Goal: Task Accomplishment & Management: Manage account settings

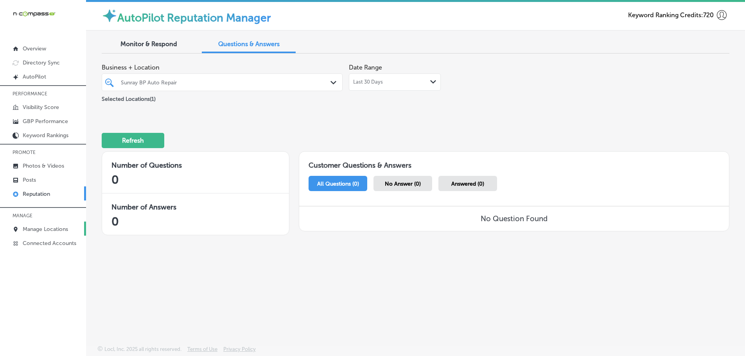
click at [40, 228] on p "Manage Locations" at bounding box center [45, 229] width 45 height 7
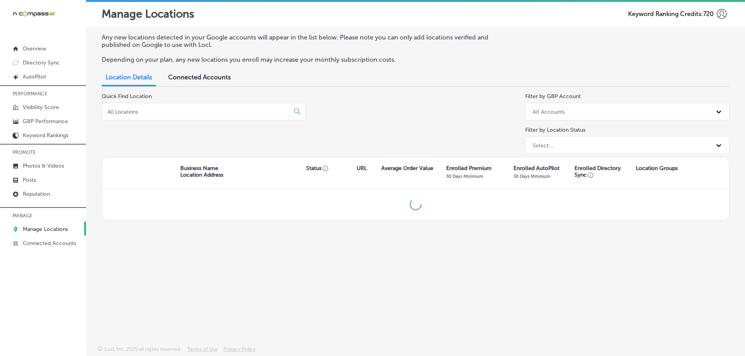
click at [195, 113] on input at bounding box center [197, 111] width 181 height 7
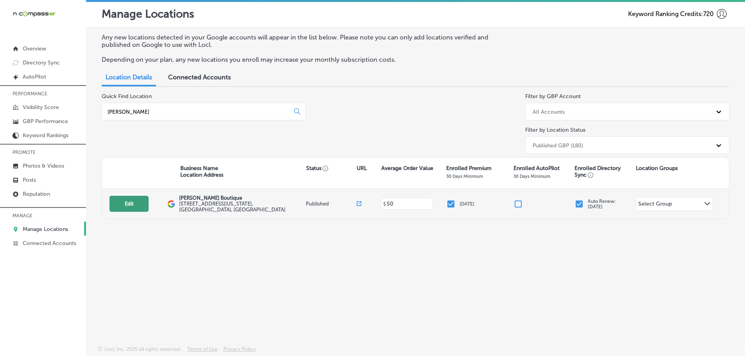
type input "[PERSON_NAME]"
click at [134, 204] on button "Edit" at bounding box center [128, 204] width 39 height 16
select select "US"
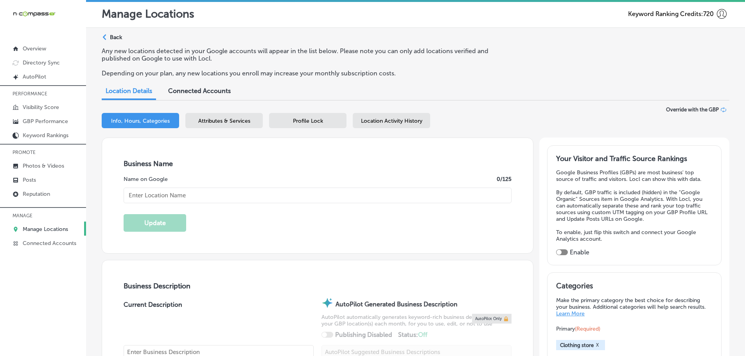
checkbox input "true"
type input "[PERSON_NAME] Boutique"
type input "[STREET_ADDRESS][US_STATE]"
type input "[GEOGRAPHIC_DATA]"
type input "39564"
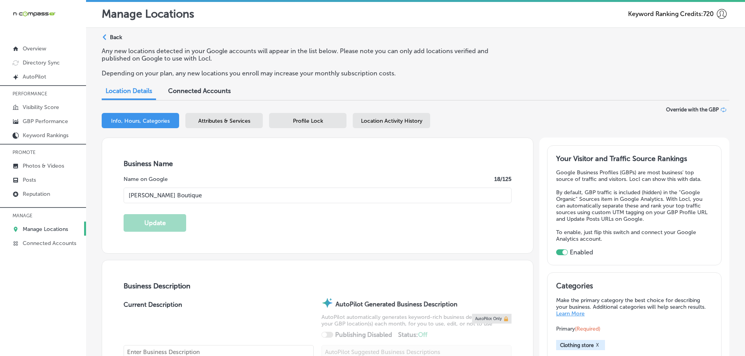
type input "US"
type input "[URL][DOMAIN_NAME]"
type textarea "[PERSON_NAME] Boutique is a charming clothing store located in the heart of Dow…"
type input "[PHONE_NUMBER]"
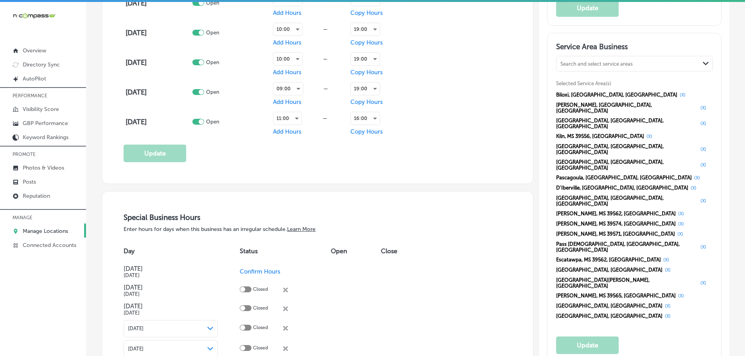
scroll to position [704, 0]
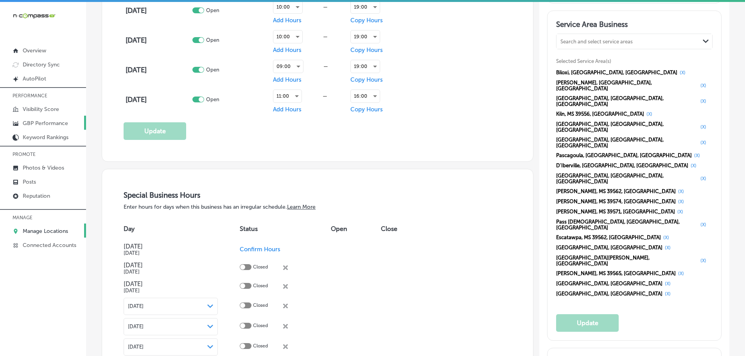
click at [38, 122] on p "GBP Performance" at bounding box center [45, 123] width 45 height 7
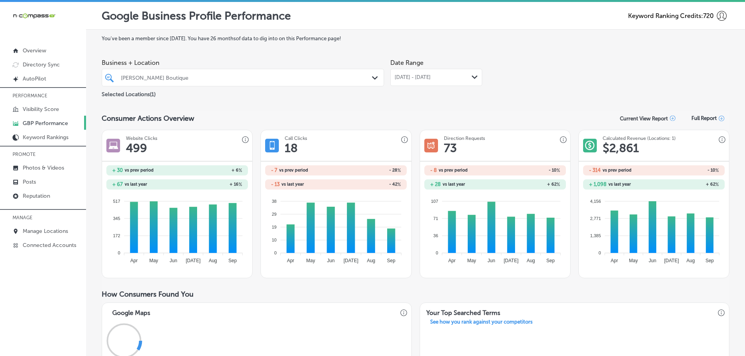
click at [471, 77] on polygon at bounding box center [474, 77] width 6 height 4
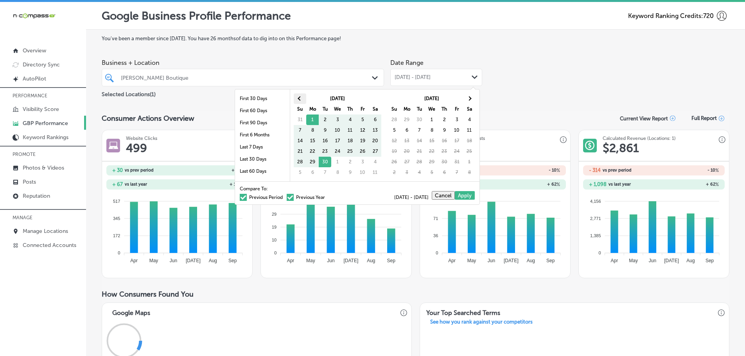
click at [297, 98] on th at bounding box center [300, 98] width 13 height 11
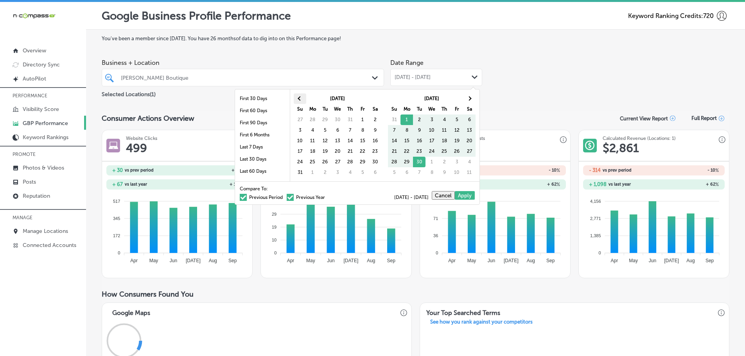
click at [297, 98] on th at bounding box center [300, 98] width 13 height 11
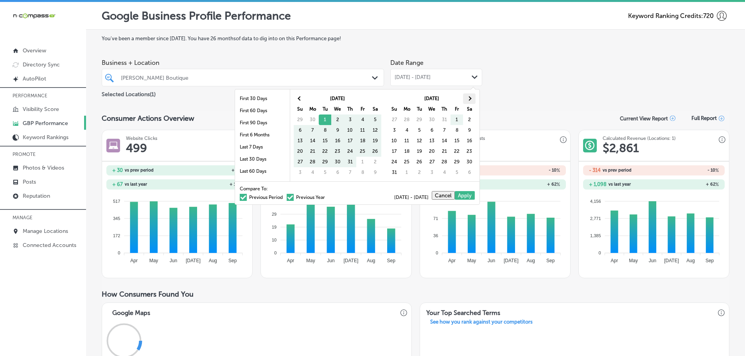
click at [469, 100] on span at bounding box center [469, 98] width 4 height 4
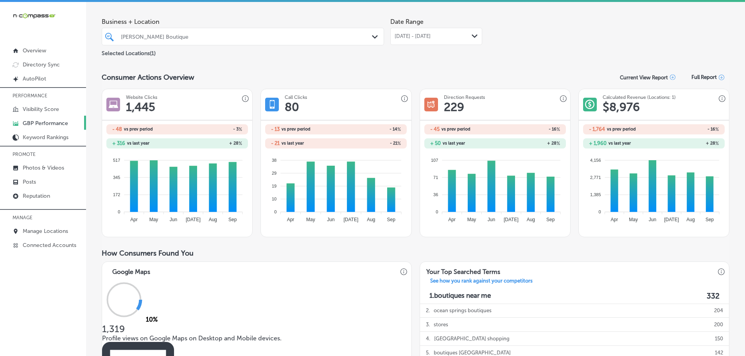
scroll to position [39, 0]
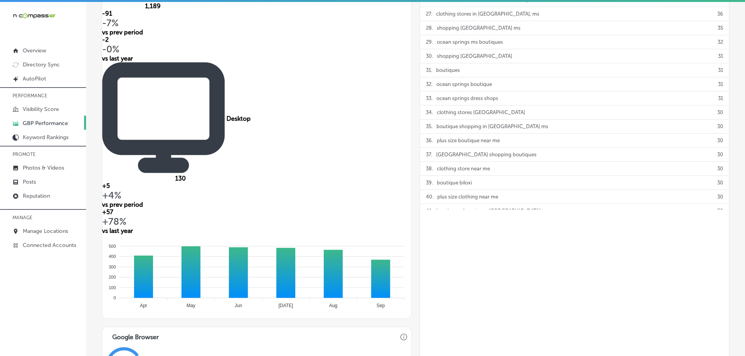
scroll to position [494, 0]
click at [28, 183] on p "Posts" at bounding box center [29, 182] width 13 height 7
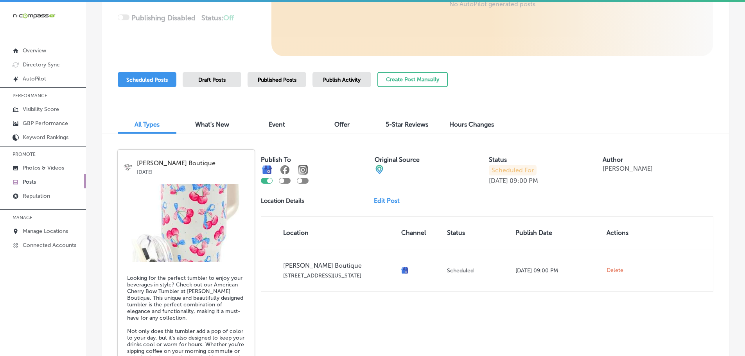
scroll to position [216, 0]
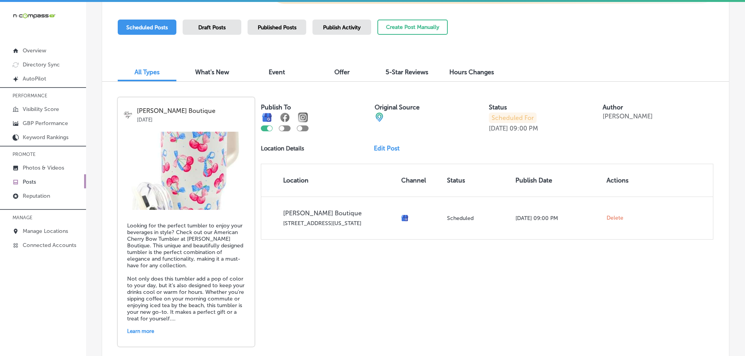
click at [274, 29] on span "Published Posts" at bounding box center [277, 27] width 39 height 7
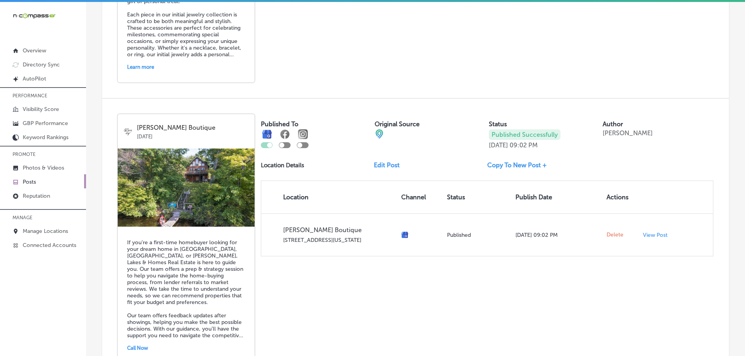
scroll to position [1389, 0]
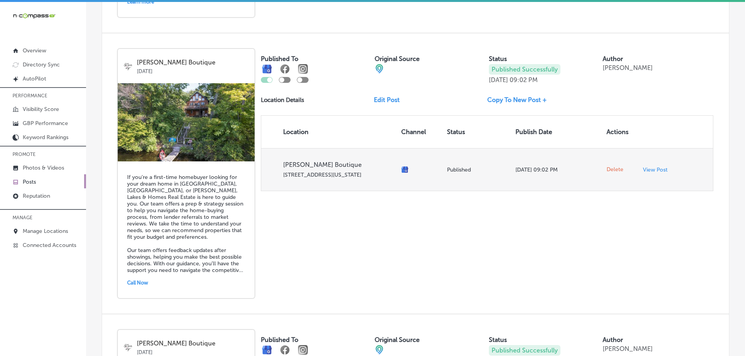
click at [612, 171] on span "Delete" at bounding box center [614, 169] width 17 height 7
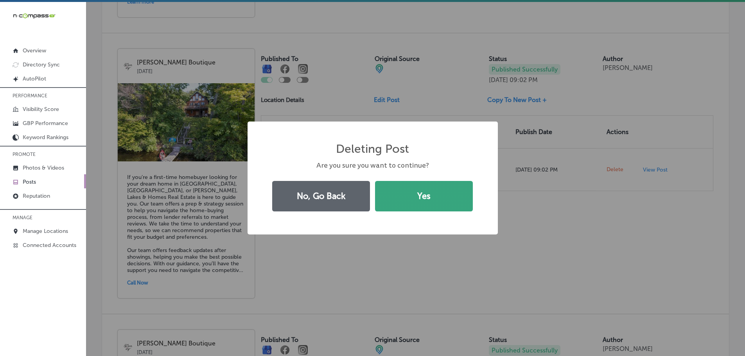
click at [452, 196] on button "Yes" at bounding box center [424, 196] width 98 height 30
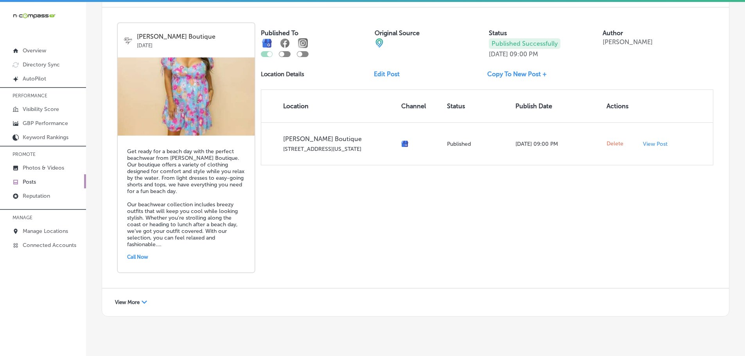
scroll to position [1426, 0]
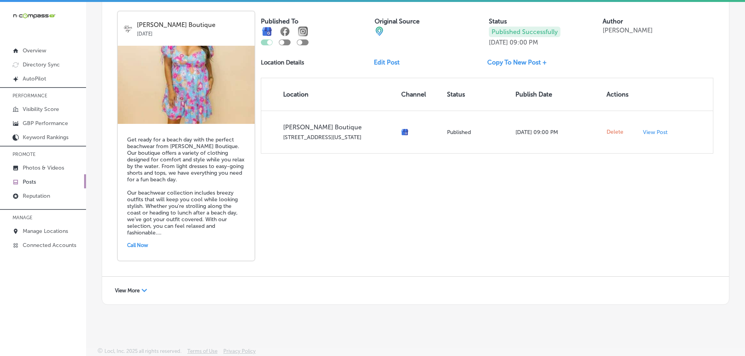
click at [135, 288] on span "View More" at bounding box center [127, 291] width 25 height 6
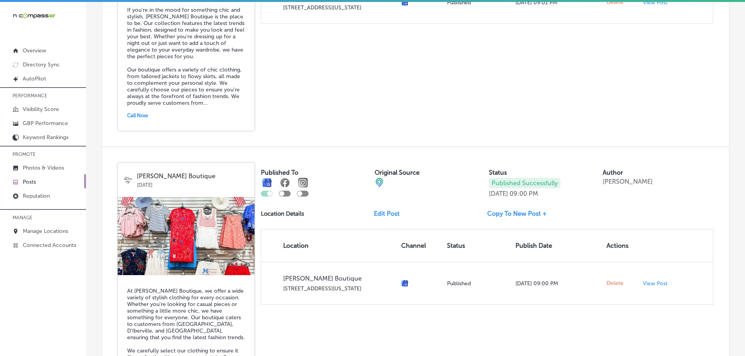
scroll to position [416, 0]
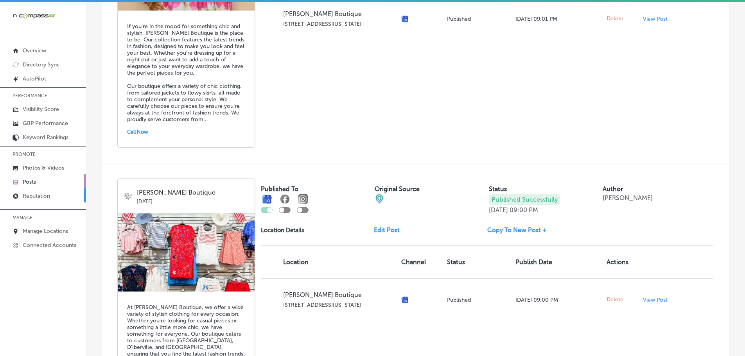
click at [50, 197] on p "Reputation" at bounding box center [36, 196] width 27 height 7
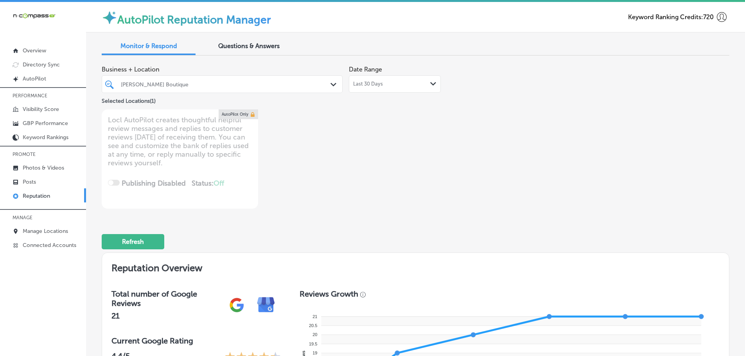
click at [430, 84] on icon "Path Created with Sketch." at bounding box center [433, 84] width 6 height 4
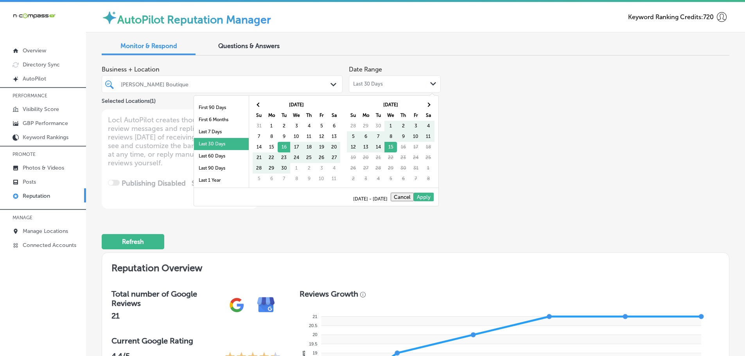
scroll to position [39, 0]
click at [208, 154] on li "Last 90 Days" at bounding box center [221, 151] width 55 height 12
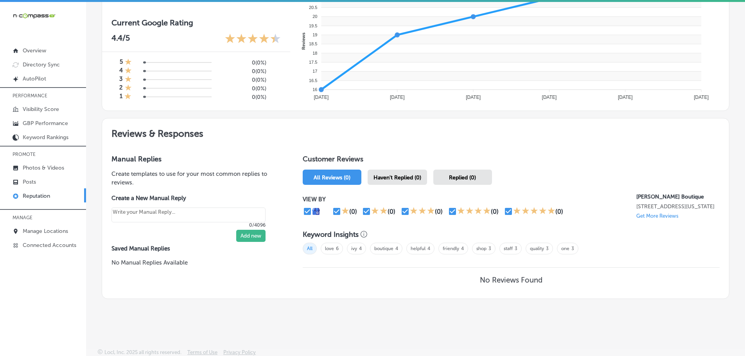
scroll to position [319, 0]
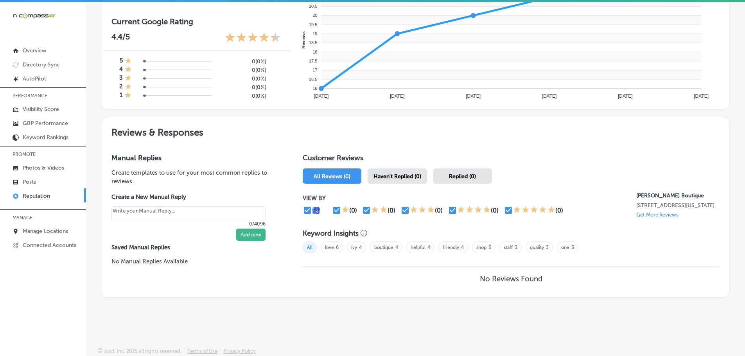
click at [416, 178] on span "Haven't Replied (0)" at bounding box center [397, 176] width 48 height 7
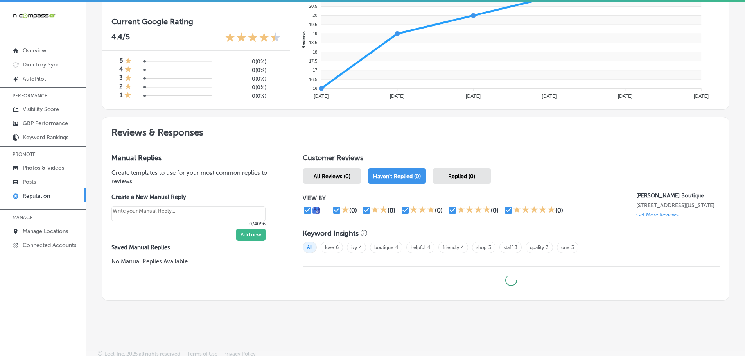
type textarea "x"
